Goal: Information Seeking & Learning: Learn about a topic

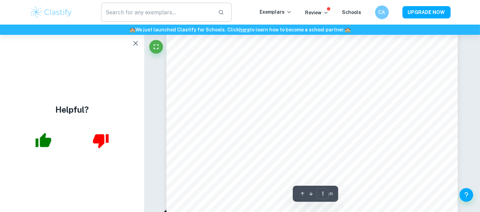
scroll to position [98, 0]
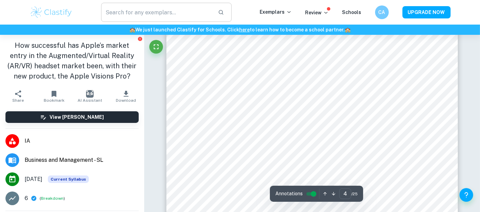
scroll to position [1385, 0]
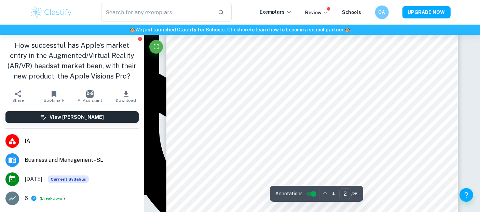
scroll to position [482, 0]
type input "1"
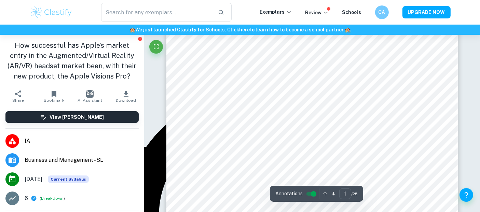
scroll to position [187, 0]
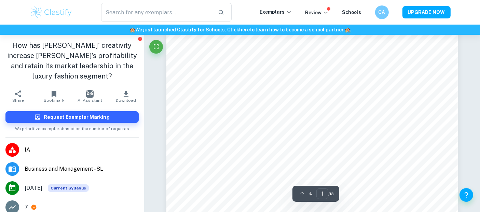
scroll to position [15, 0]
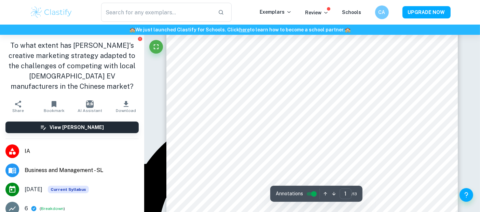
scroll to position [172, 0]
